Goal: Task Accomplishment & Management: Manage account settings

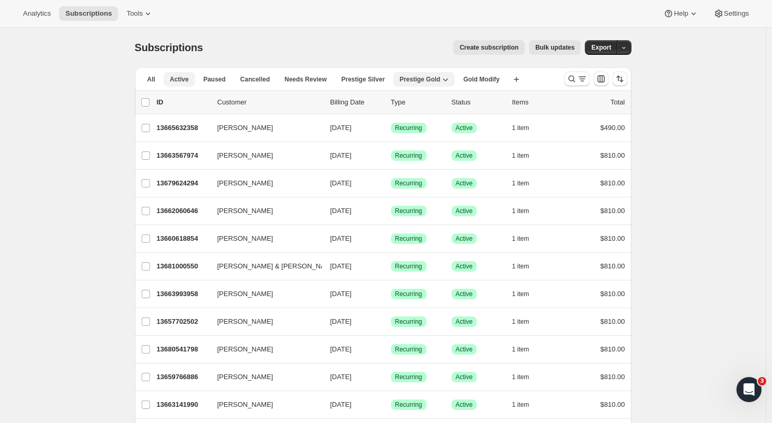
click at [186, 76] on span "Active" at bounding box center [179, 79] width 19 height 8
click at [577, 78] on icon "Search and filter results" at bounding box center [571, 79] width 10 height 10
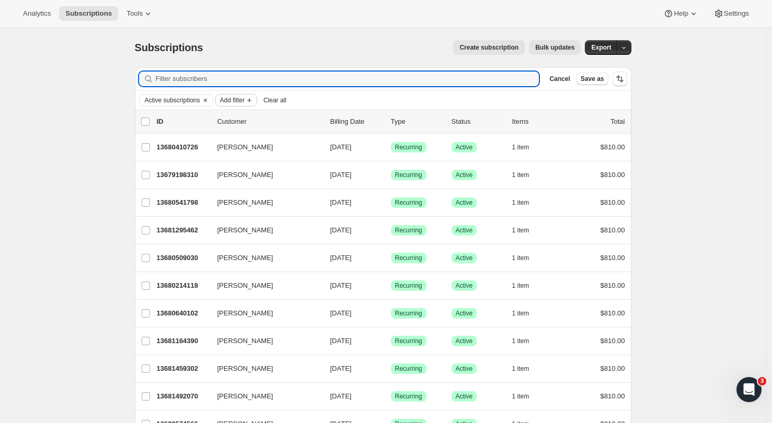
click at [245, 100] on span "Add filter" at bounding box center [232, 100] width 25 height 8
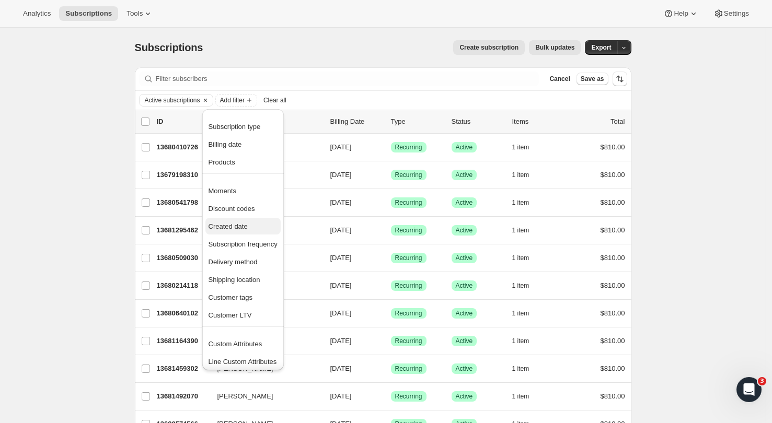
click at [247, 231] on span "Created date" at bounding box center [242, 227] width 69 height 10
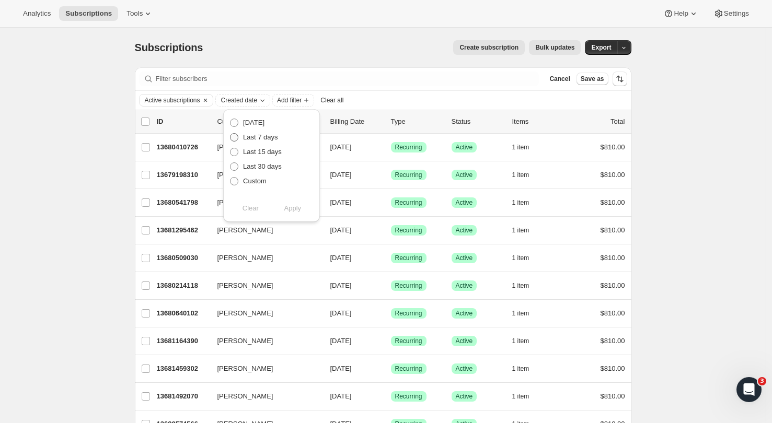
click at [233, 141] on span at bounding box center [234, 137] width 8 height 8
click at [230, 134] on input "Last 7 days" at bounding box center [230, 133] width 1 height 1
radio input "true"
click at [290, 208] on span "Apply" at bounding box center [292, 208] width 17 height 10
click at [698, 201] on div "Subscriptions. This page is ready Subscriptions Create subscription Bulk update…" at bounding box center [382, 276] width 765 height 496
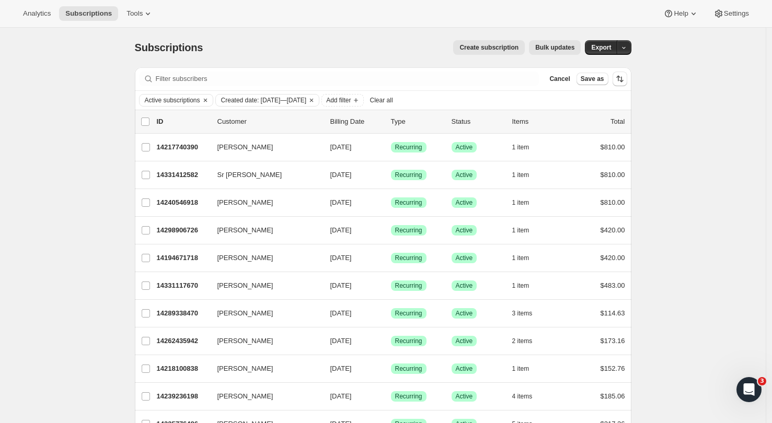
click at [189, 87] on div "Filter subscribers Cancel Save as" at bounding box center [383, 78] width 496 height 23
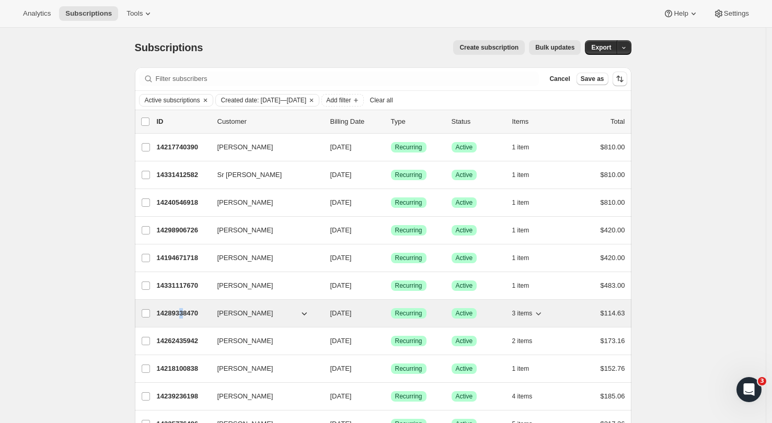
click at [188, 312] on p "14289338470" at bounding box center [183, 313] width 52 height 10
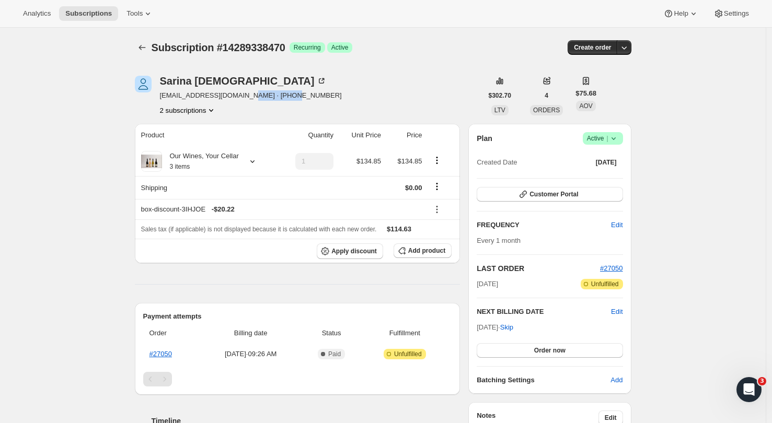
drag, startPoint x: 294, startPoint y: 94, endPoint x: 245, endPoint y: 98, distance: 49.8
click at [245, 98] on div "[PERSON_NAME] [EMAIL_ADDRESS][DOMAIN_NAME] · [PHONE_NUMBER] 2 subscriptions" at bounding box center [308, 96] width 347 height 40
copy span "[PHONE_NUMBER]"
drag, startPoint x: 237, startPoint y: 94, endPoint x: 154, endPoint y: 98, distance: 82.7
click at [154, 98] on div "[PERSON_NAME] [EMAIL_ADDRESS][DOMAIN_NAME] · [PHONE_NUMBER] 2 subscriptions" at bounding box center [308, 96] width 347 height 40
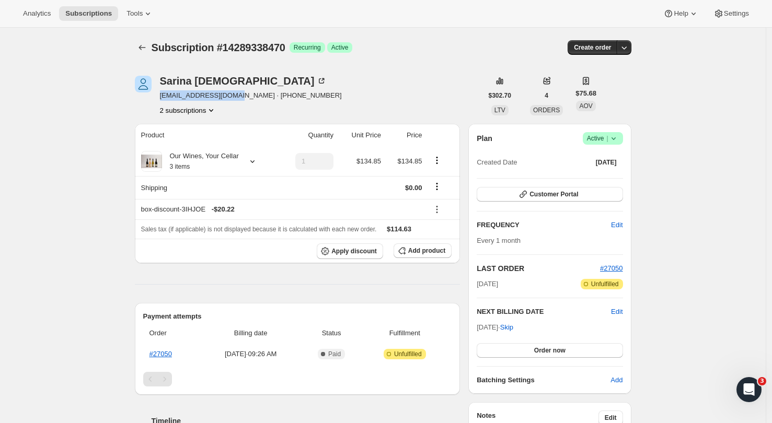
copy span "[EMAIL_ADDRESS][DOMAIN_NAME]"
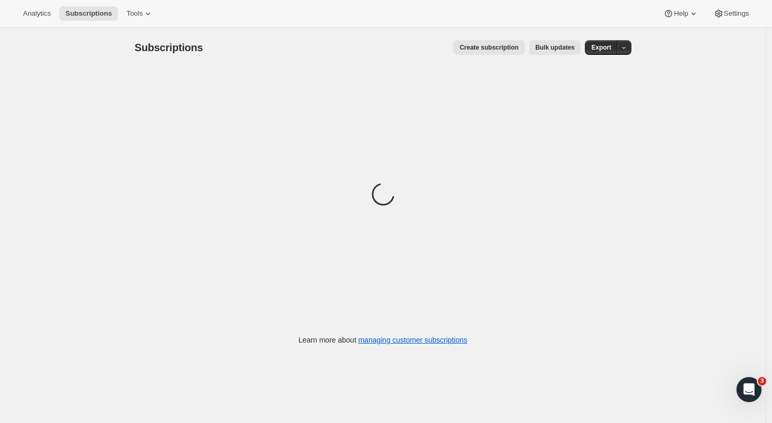
click at [336, 59] on div "Subscriptions. This page is ready Subscriptions Create subscription Bulk update…" at bounding box center [383, 48] width 496 height 40
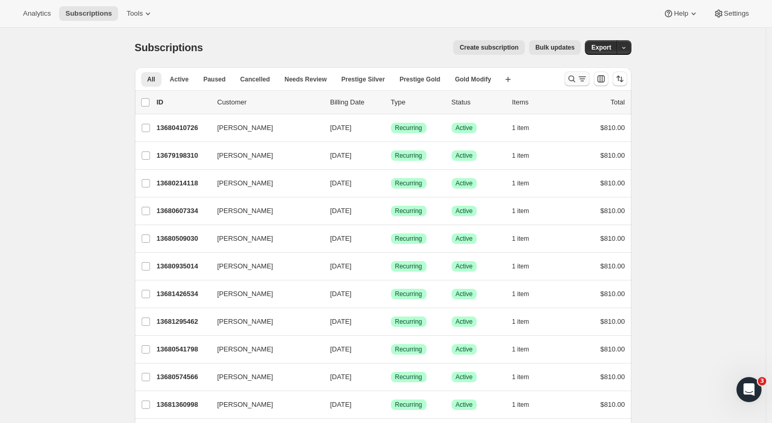
click at [577, 78] on icon "Search and filter results" at bounding box center [571, 79] width 10 height 10
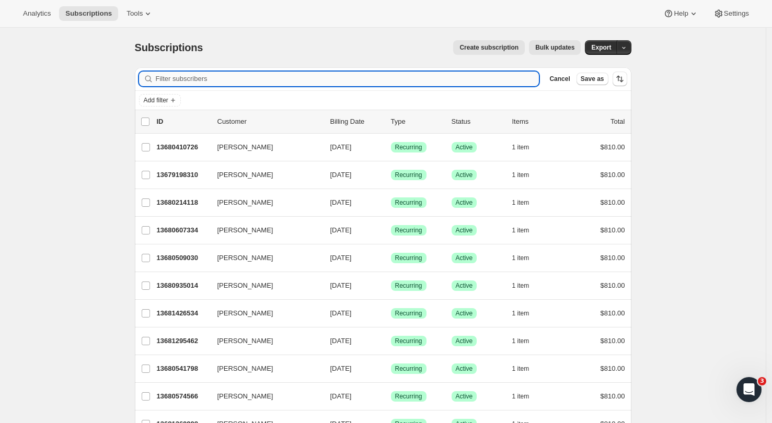
paste input "davidgraham.nz@gmail.com"
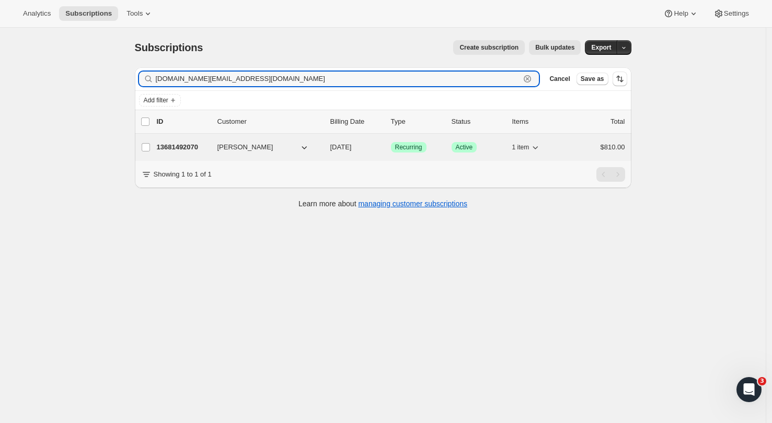
type input "davidgraham.nz@gmail.com"
click at [173, 148] on p "13681492070" at bounding box center [183, 147] width 52 height 10
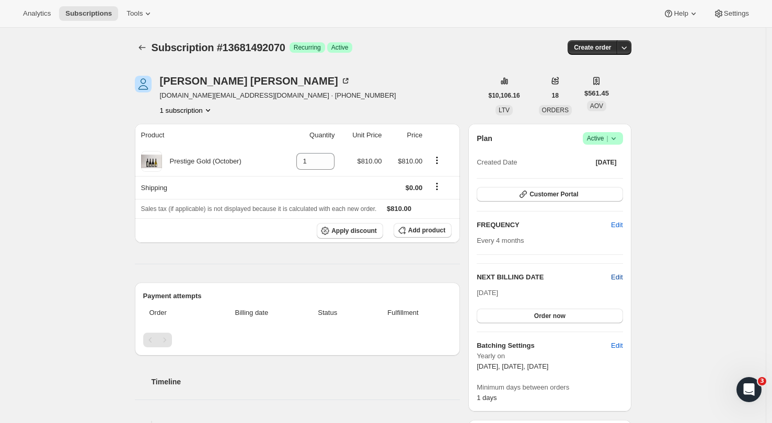
click at [618, 276] on span "Edit" at bounding box center [616, 277] width 11 height 10
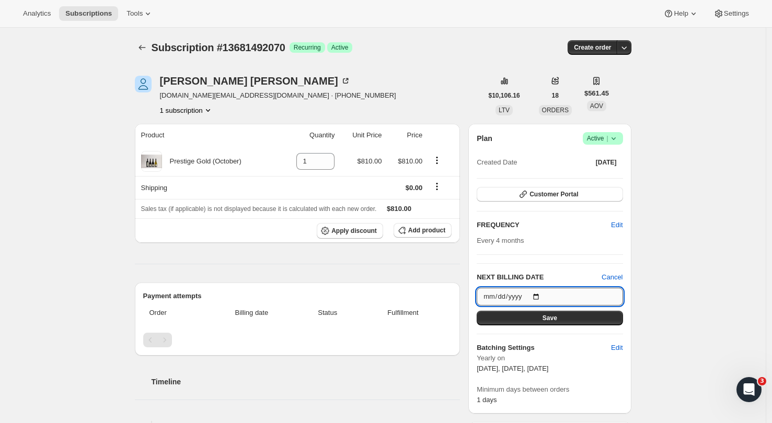
click at [565, 297] on input "2025-10-05" at bounding box center [550, 297] width 146 height 18
type input "2025-10-20"
click at [692, 306] on div "Subscription #13681492070. This page is ready Subscription #13681492070 Success…" at bounding box center [382, 419] width 765 height 782
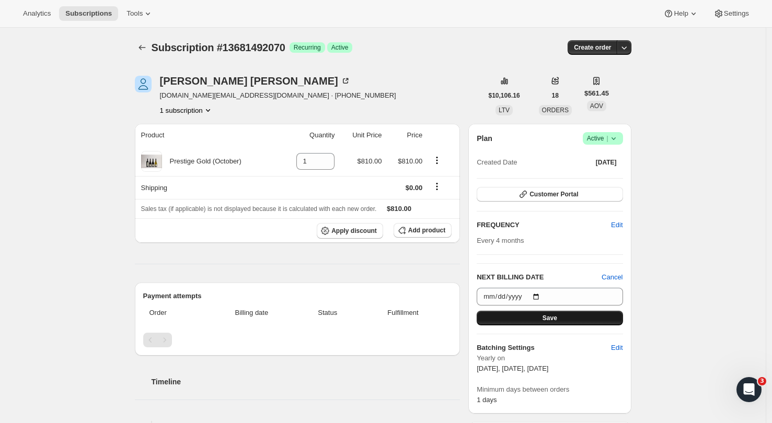
click at [554, 317] on span "Save" at bounding box center [549, 318] width 15 height 8
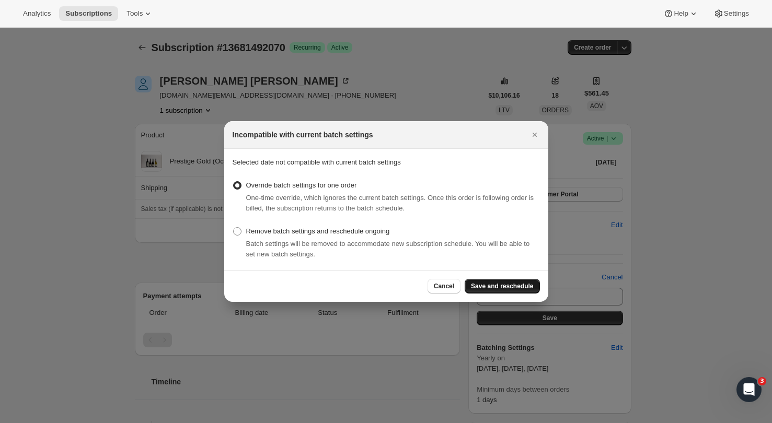
click at [508, 284] on span "Save and reschedule" at bounding box center [502, 286] width 62 height 8
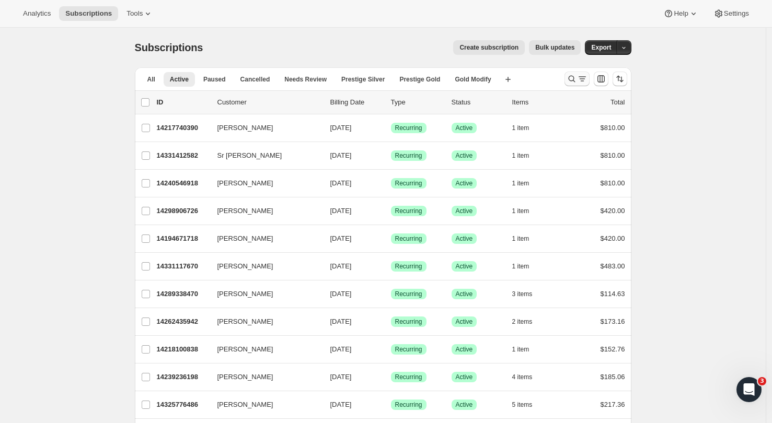
click at [579, 76] on icon "Search and filter results" at bounding box center [582, 79] width 10 height 10
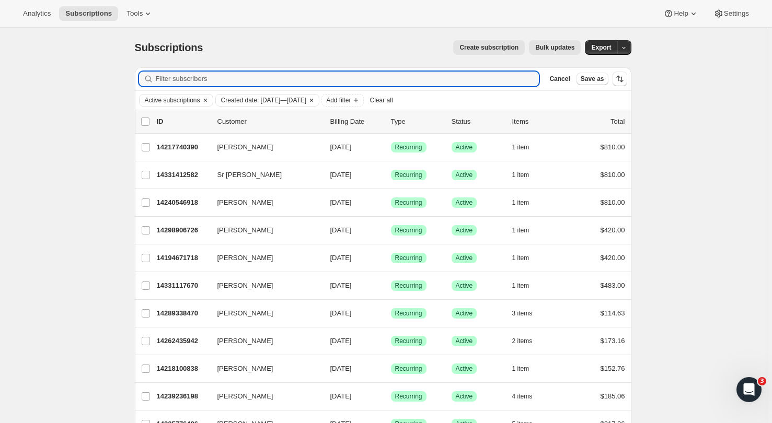
click at [305, 99] on span "Created date: Sep 15, 2025—Sep 22, 2025" at bounding box center [264, 100] width 86 height 8
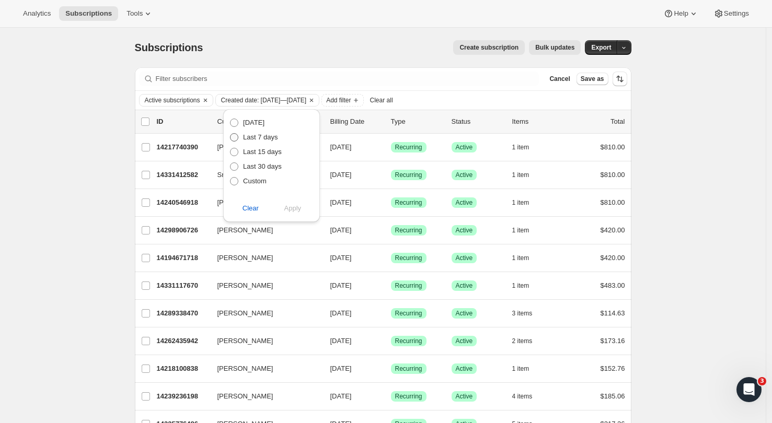
click at [238, 137] on span at bounding box center [234, 137] width 8 height 8
click at [230, 134] on input "Last 7 days" at bounding box center [230, 133] width 1 height 1
radio input "true"
click at [292, 211] on span "Apply" at bounding box center [292, 208] width 17 height 10
click at [286, 208] on span "Apply" at bounding box center [292, 208] width 17 height 10
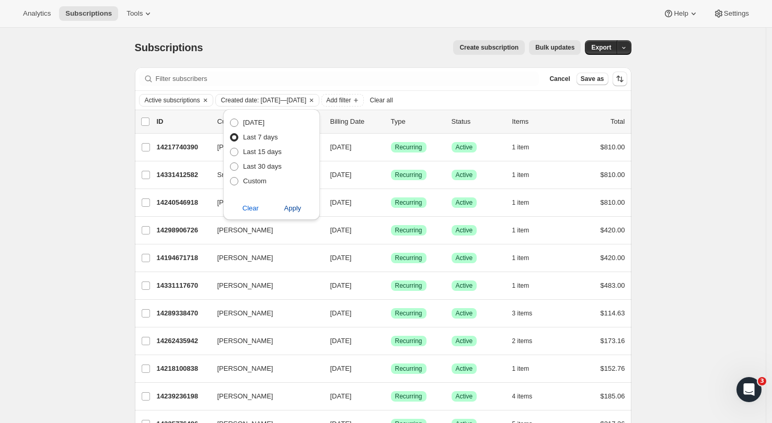
click at [290, 208] on span "Apply" at bounding box center [292, 208] width 17 height 10
click at [296, 210] on span "Apply" at bounding box center [292, 208] width 17 height 10
click at [294, 208] on span "Apply" at bounding box center [292, 208] width 17 height 10
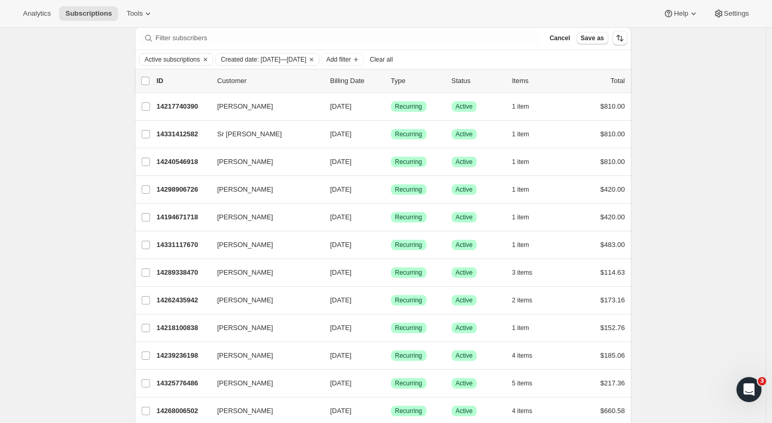
scroll to position [50, 0]
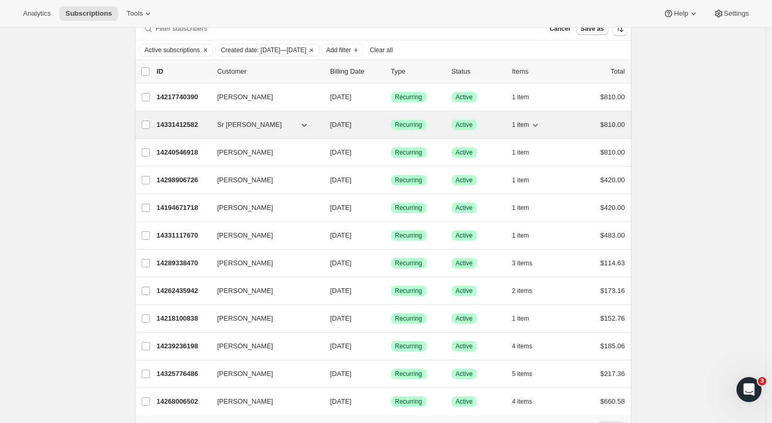
click at [216, 126] on div "14331412582 Sr armstrong 10/06/2025 Success Recurring Success Active 1 item $81…" at bounding box center [391, 125] width 468 height 15
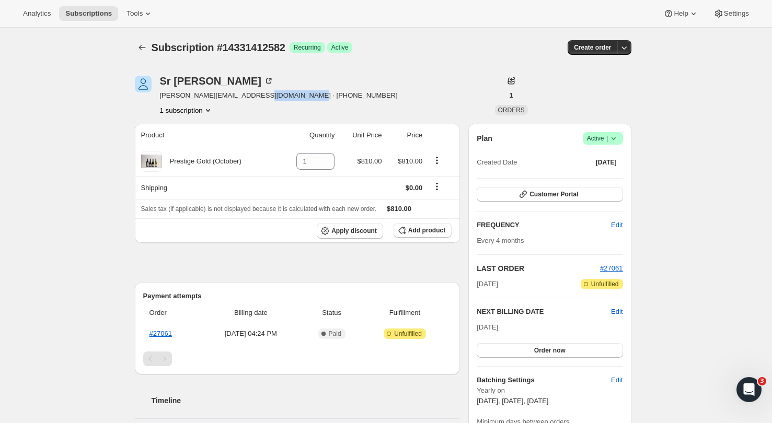
drag, startPoint x: 313, startPoint y: 96, endPoint x: 259, endPoint y: 97, distance: 54.3
click at [259, 97] on div "Sr armstrong sara.armstrong4@gmail.com · +64224552000 1 subscription" at bounding box center [308, 96] width 347 height 40
copy span "+64224552000"
click at [244, 88] on div "Sr armstrong sara.armstrong4@gmail.com · +64224552000 1 subscription" at bounding box center [279, 96] width 238 height 40
drag, startPoint x: 255, startPoint y: 97, endPoint x: 163, endPoint y: 96, distance: 92.5
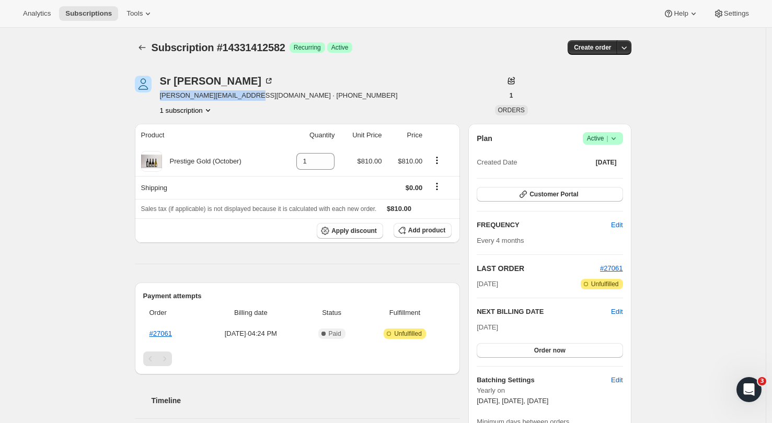
click at [163, 96] on span "sara.armstrong4@gmail.com · +64224552000" at bounding box center [279, 95] width 238 height 10
copy span "sara.armstrong4@gmail.com"
click at [610, 86] on div "Sr armstrong sara.armstrong4@gmail.com · +64224552000 1 subscription 1 ORDERS" at bounding box center [383, 96] width 496 height 40
click at [144, 48] on icon "Subscriptions" at bounding box center [142, 47] width 10 height 10
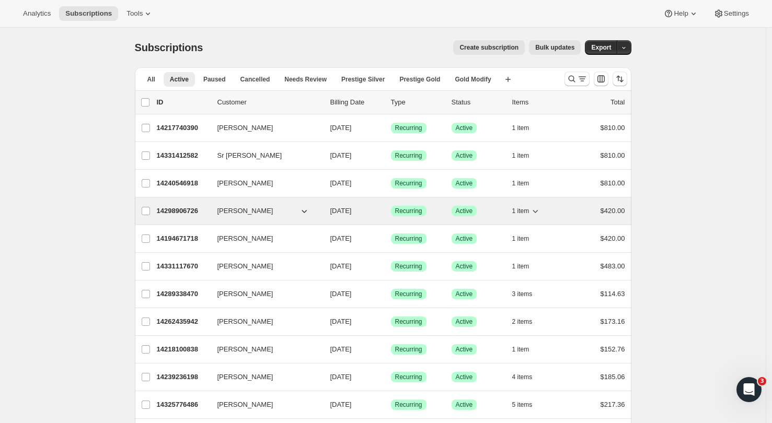
click at [199, 209] on p "14298906726" at bounding box center [183, 211] width 52 height 10
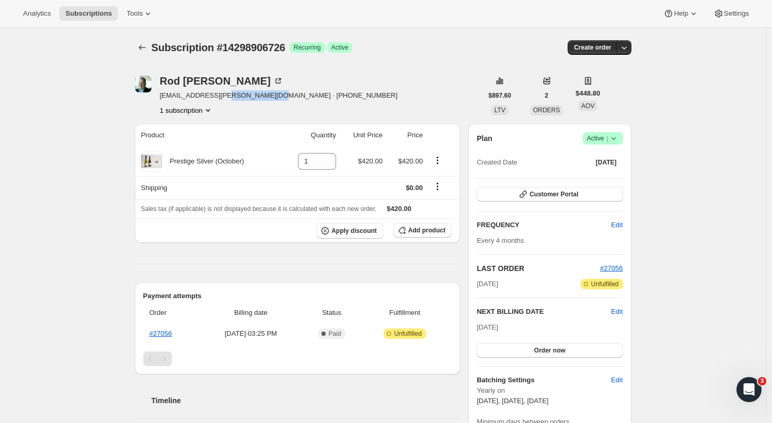
drag, startPoint x: 274, startPoint y: 95, endPoint x: 223, endPoint y: 98, distance: 51.3
click at [223, 98] on div "Rod Drury rod@drury.net.nz · +64276000007 1 subscription" at bounding box center [308, 96] width 347 height 40
copy span "+64276000007"
drag, startPoint x: 218, startPoint y: 96, endPoint x: 166, endPoint y: 95, distance: 52.3
click at [166, 95] on span "rod@drury.net.nz · +64276000007" at bounding box center [279, 95] width 238 height 10
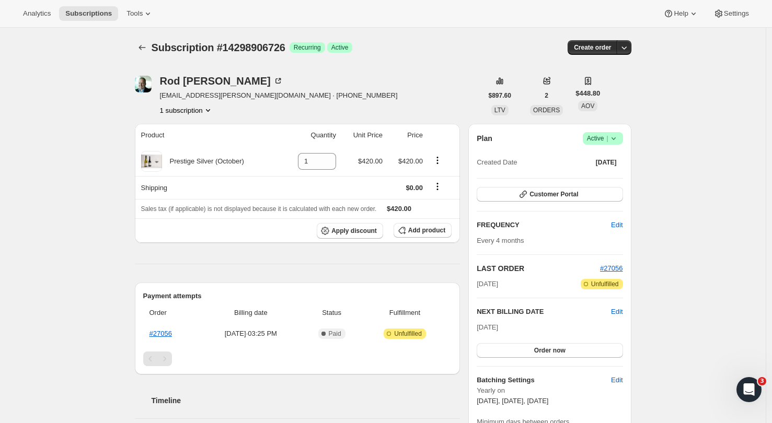
click at [239, 111] on div "1 subscription" at bounding box center [279, 110] width 238 height 10
drag, startPoint x: 218, startPoint y: 96, endPoint x: 155, endPoint y: 97, distance: 62.7
click at [155, 97] on div "Rod Drury rod@drury.net.nz · +64276000007 1 subscription" at bounding box center [308, 96] width 347 height 40
drag, startPoint x: 218, startPoint y: 96, endPoint x: 161, endPoint y: 99, distance: 57.0
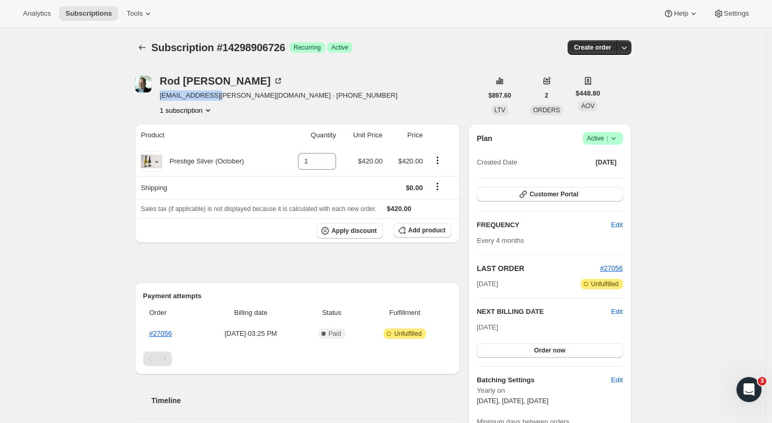
click at [161, 99] on div "Rod Drury rod@drury.net.nz · +64276000007 1 subscription" at bounding box center [308, 96] width 347 height 40
copy span "rod@drury.net.nz"
click at [145, 49] on icon "Subscriptions" at bounding box center [142, 47] width 10 height 10
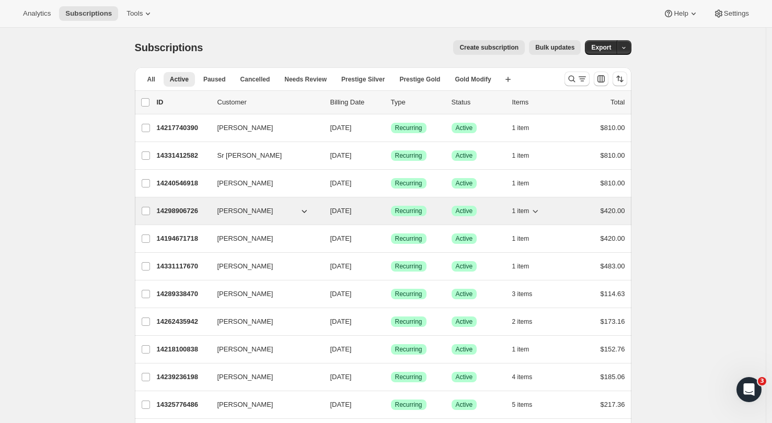
click at [187, 210] on p "14298906726" at bounding box center [183, 211] width 52 height 10
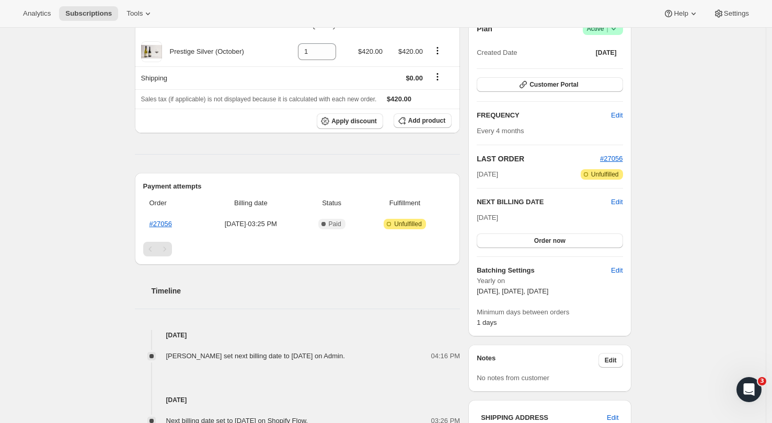
scroll to position [16, 0]
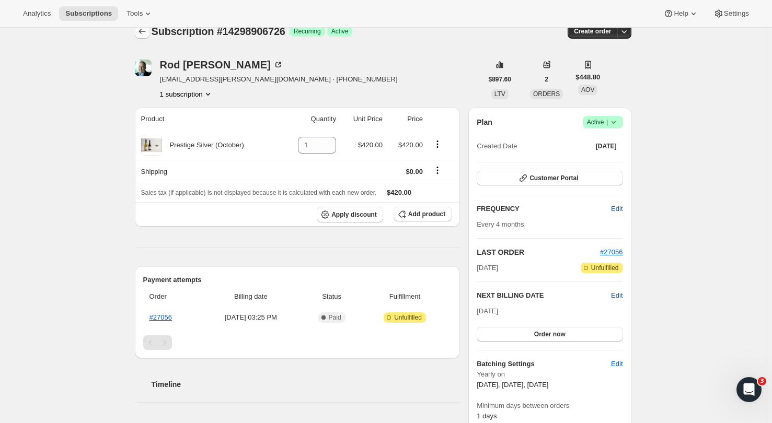
click at [147, 34] on icon "Subscriptions" at bounding box center [142, 31] width 10 height 10
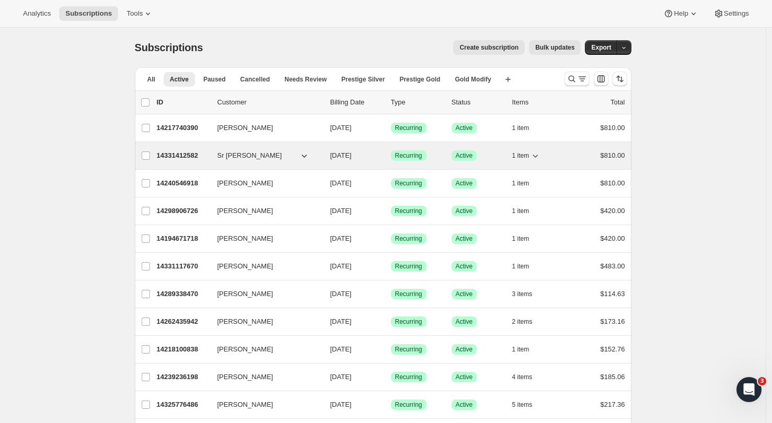
click at [178, 152] on p "14331412582" at bounding box center [183, 155] width 52 height 10
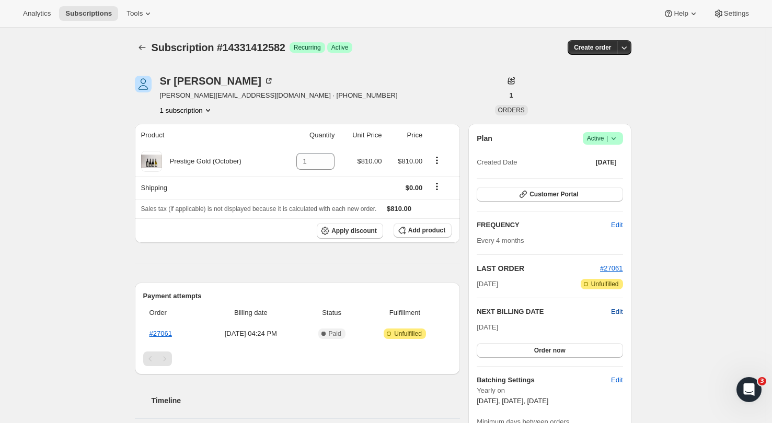
click at [620, 313] on span "Edit" at bounding box center [616, 312] width 11 height 10
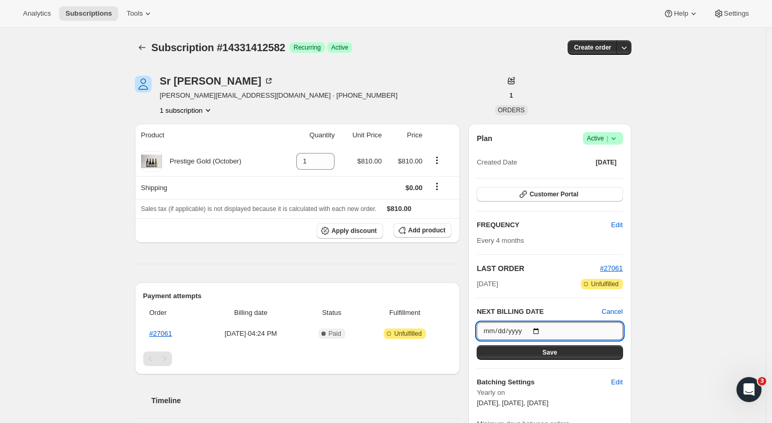
click at [569, 326] on input "2025-10-06" at bounding box center [550, 331] width 146 height 18
type input "2025-10-05"
click at [699, 356] on div "Subscription #14331412582. This page is ready Subscription #14331412582 Success…" at bounding box center [382, 409] width 765 height 762
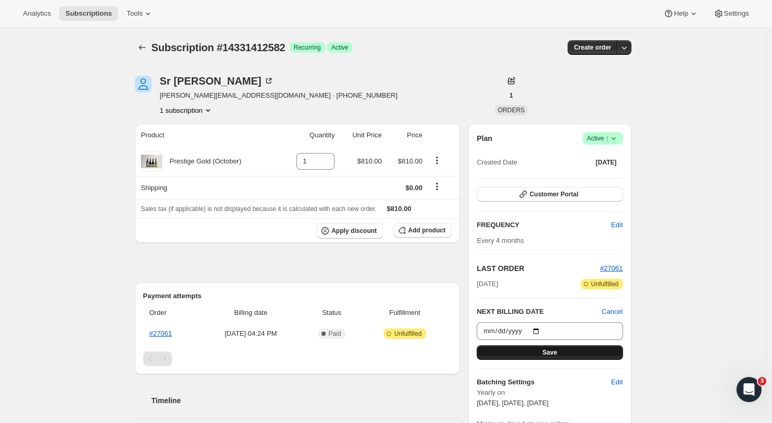
click at [592, 352] on button "Save" at bounding box center [550, 352] width 146 height 15
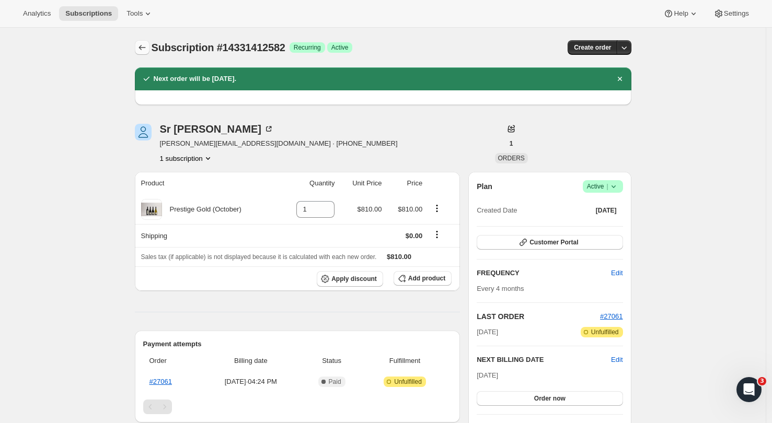
click at [142, 50] on icon "Subscriptions" at bounding box center [142, 47] width 10 height 10
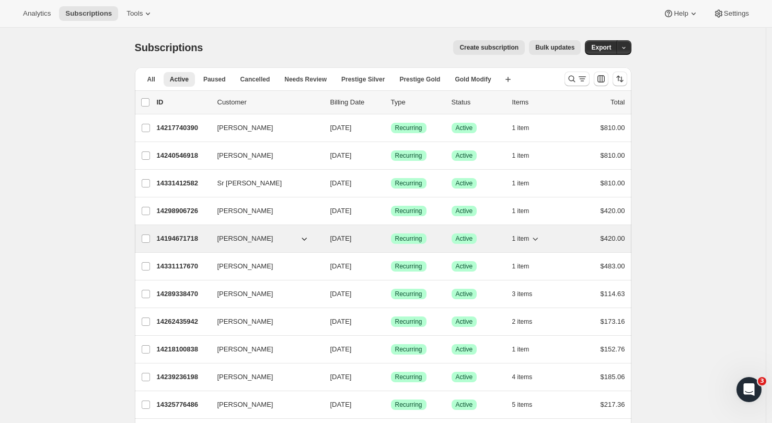
click at [184, 239] on p "14194671718" at bounding box center [183, 239] width 52 height 10
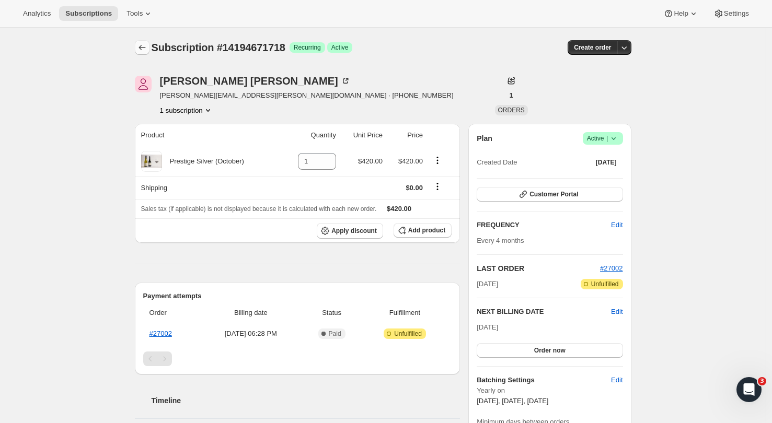
click at [145, 52] on icon "Subscriptions" at bounding box center [142, 47] width 10 height 10
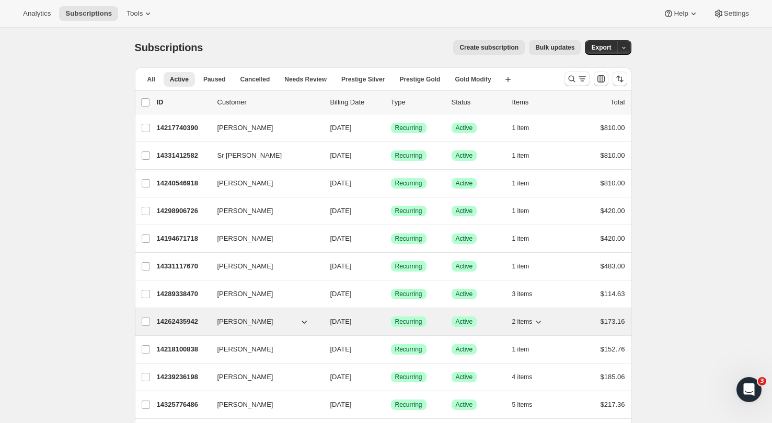
click at [187, 322] on p "14262435942" at bounding box center [183, 322] width 52 height 10
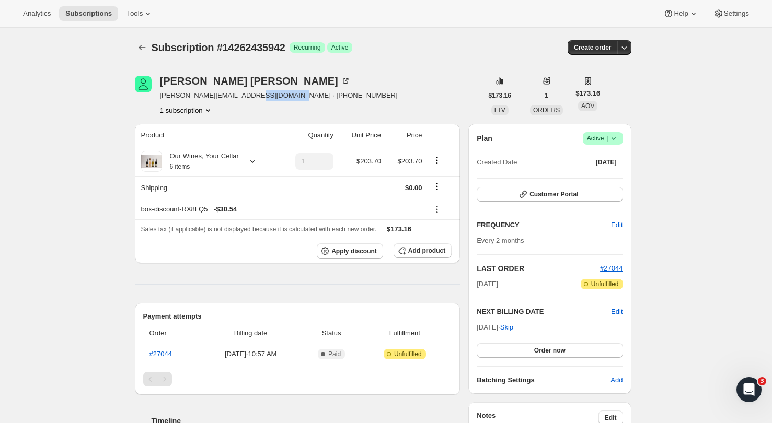
drag, startPoint x: 298, startPoint y: 95, endPoint x: 247, endPoint y: 93, distance: 51.2
click at [247, 93] on div "Bruce McLuckie mcluckie@outlook.co.nz · +6421582562 1 subscription" at bounding box center [308, 96] width 347 height 40
copy span "+6421582562"
drag, startPoint x: 240, startPoint y: 94, endPoint x: 164, endPoint y: 96, distance: 76.3
click at [164, 96] on span "mcluckie@outlook.co.nz · +6421582562" at bounding box center [279, 95] width 238 height 10
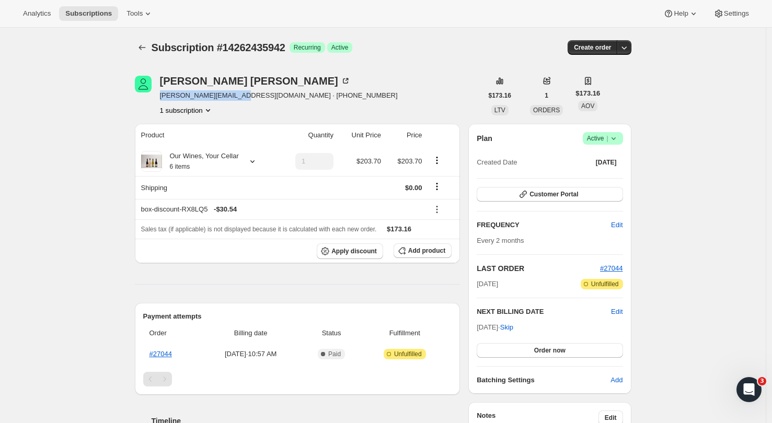
copy span "mcluckie@outlook.co.nz"
click at [144, 50] on icon "Subscriptions" at bounding box center [141, 47] width 7 height 5
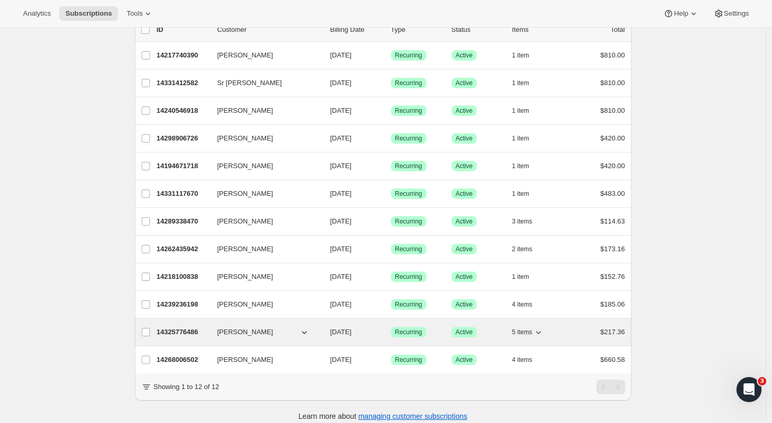
scroll to position [89, 0]
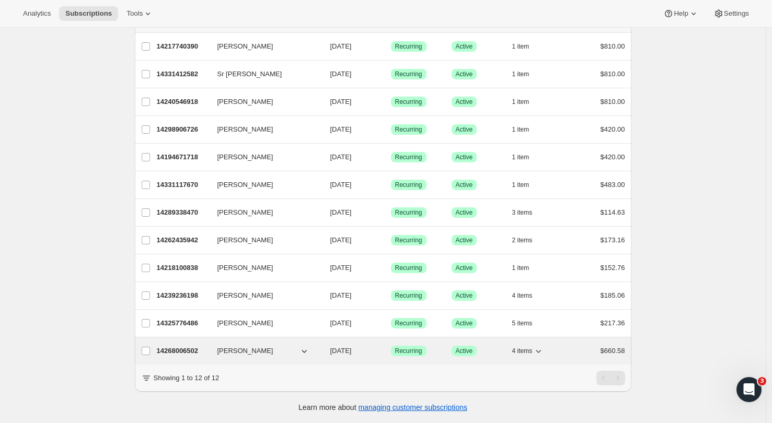
click at [187, 346] on p "14268006502" at bounding box center [183, 351] width 52 height 10
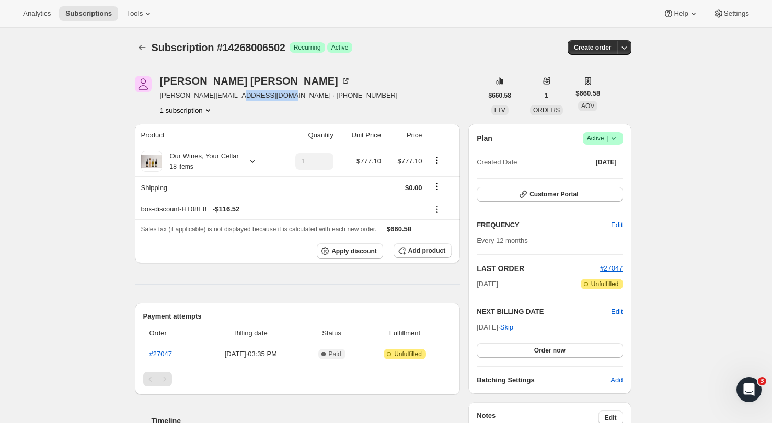
drag, startPoint x: 301, startPoint y: 97, endPoint x: 241, endPoint y: 94, distance: 60.7
click at [243, 93] on div "Anthony Kirby Kirby tony@mmmidtown.com · +17134163566 1 subscription" at bounding box center [308, 96] width 347 height 40
copy span "+17134163566"
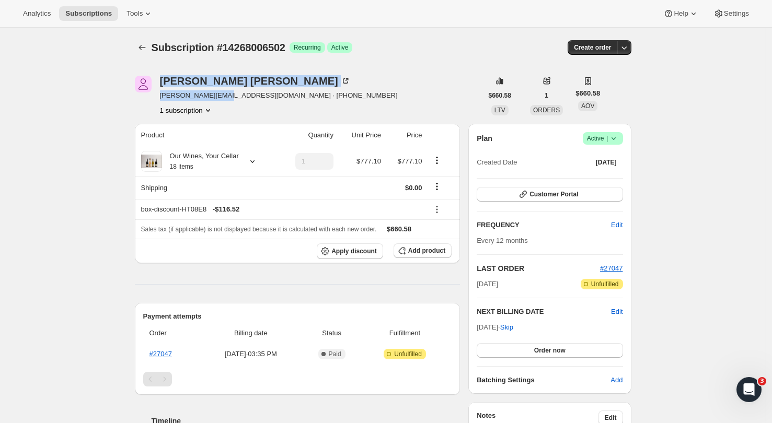
drag, startPoint x: 238, startPoint y: 96, endPoint x: 154, endPoint y: 95, distance: 84.6
click at [154, 95] on div "Anthony Kirby Kirby tony@mmmidtown.com · +17134163566 1 subscription" at bounding box center [308, 96] width 347 height 40
click at [445, 82] on div "Anthony Kirby Kirby tony@mmmidtown.com · +17134163566 1 subscription" at bounding box center [308, 96] width 347 height 40
drag, startPoint x: 238, startPoint y: 98, endPoint x: 161, endPoint y: 96, distance: 76.8
click at [161, 96] on div "Anthony Kirby Kirby tony@mmmidtown.com · +17134163566 1 subscription" at bounding box center [308, 96] width 347 height 40
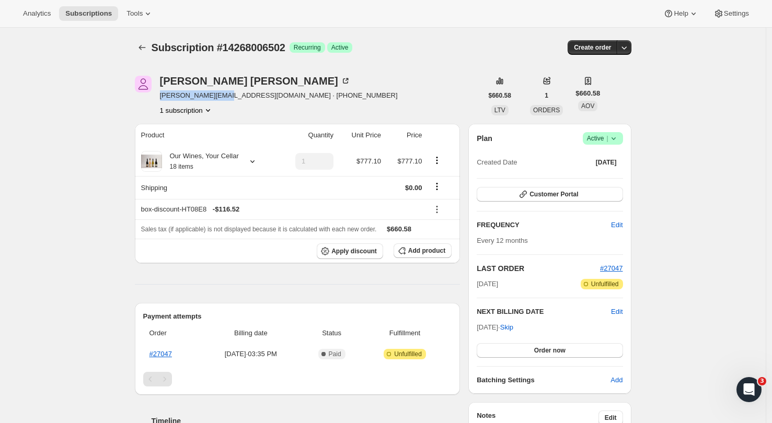
copy span "tony@mmmidtown.com"
click at [145, 49] on icon "Subscriptions" at bounding box center [142, 47] width 10 height 10
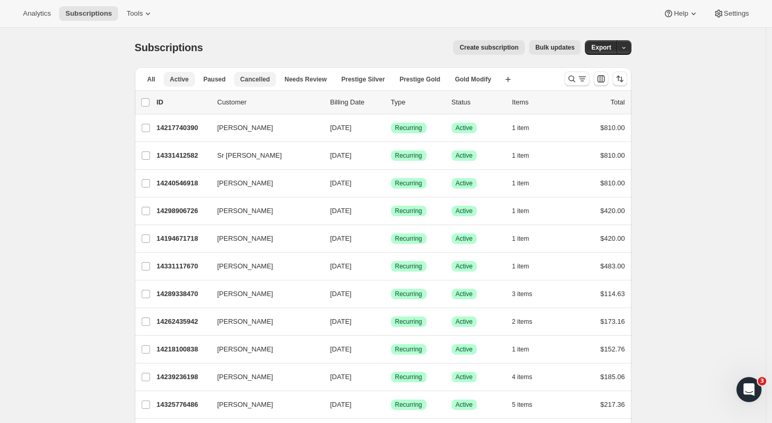
click at [257, 79] on span "Cancelled" at bounding box center [255, 79] width 30 height 8
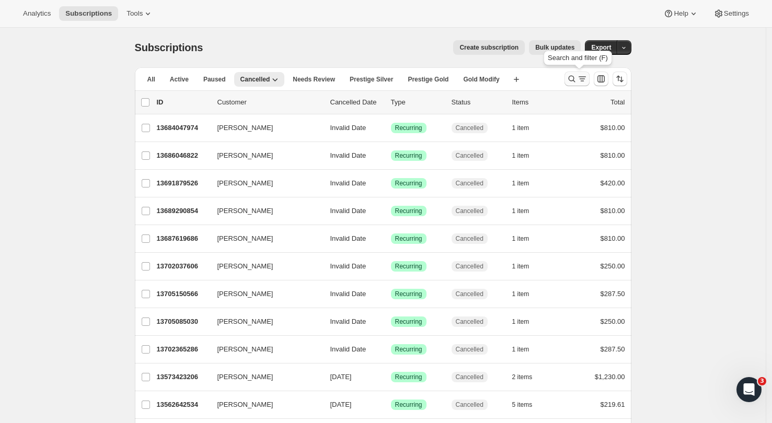
click at [573, 82] on icon "Search and filter results" at bounding box center [571, 79] width 10 height 10
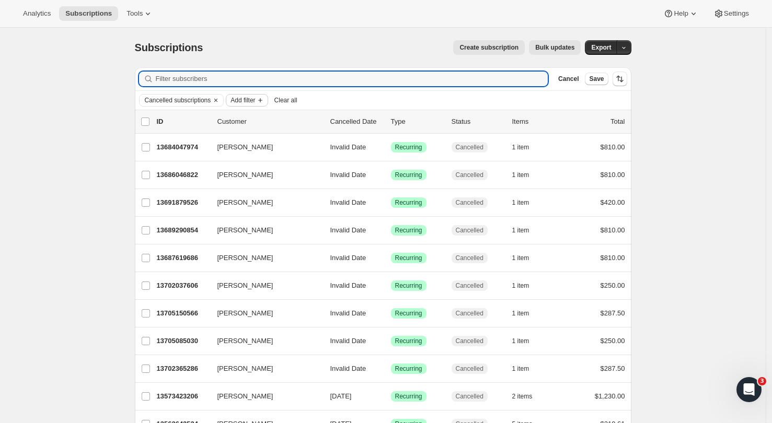
click at [250, 100] on span "Add filter" at bounding box center [242, 100] width 25 height 8
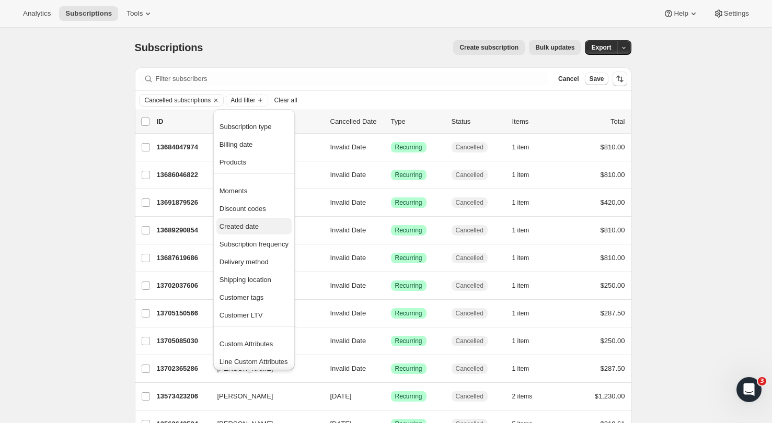
click at [264, 225] on span "Created date" at bounding box center [253, 227] width 69 height 10
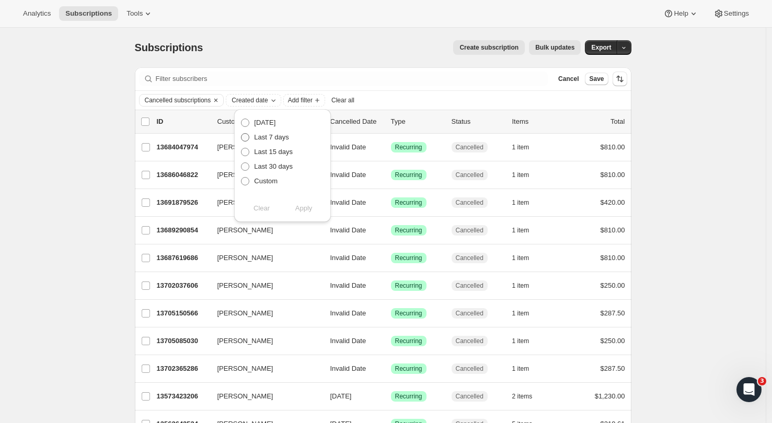
click at [245, 135] on span at bounding box center [245, 137] width 8 height 8
click at [241, 134] on input "Last 7 days" at bounding box center [241, 133] width 1 height 1
radio input "true"
click at [307, 208] on span "Apply" at bounding box center [303, 208] width 17 height 10
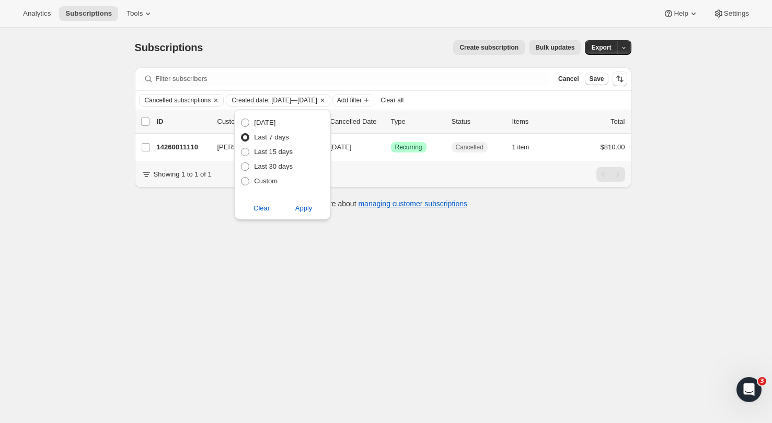
click at [54, 178] on div "Subscriptions. This page is ready Subscriptions Create subscription Bulk update…" at bounding box center [382, 239] width 765 height 423
